Goal: Find specific page/section: Find specific page/section

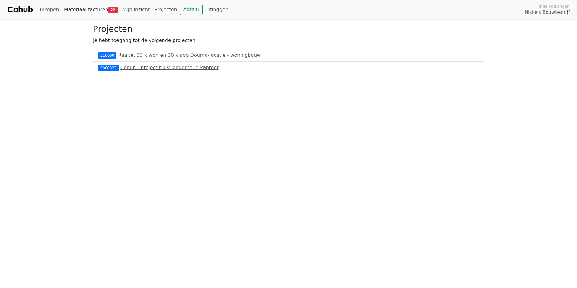
click at [85, 8] on link "Materiaal facturen 22" at bounding box center [91, 10] width 59 height 12
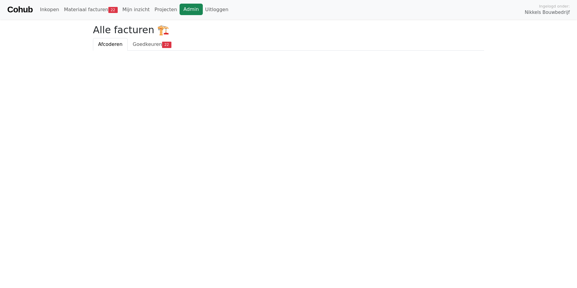
click at [179, 6] on link "Admin" at bounding box center [190, 9] width 23 height 11
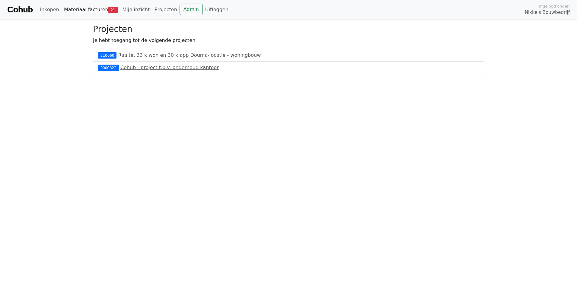
click at [101, 11] on link "Materiaal facturen 21" at bounding box center [91, 10] width 59 height 12
